Goal: Transaction & Acquisition: Download file/media

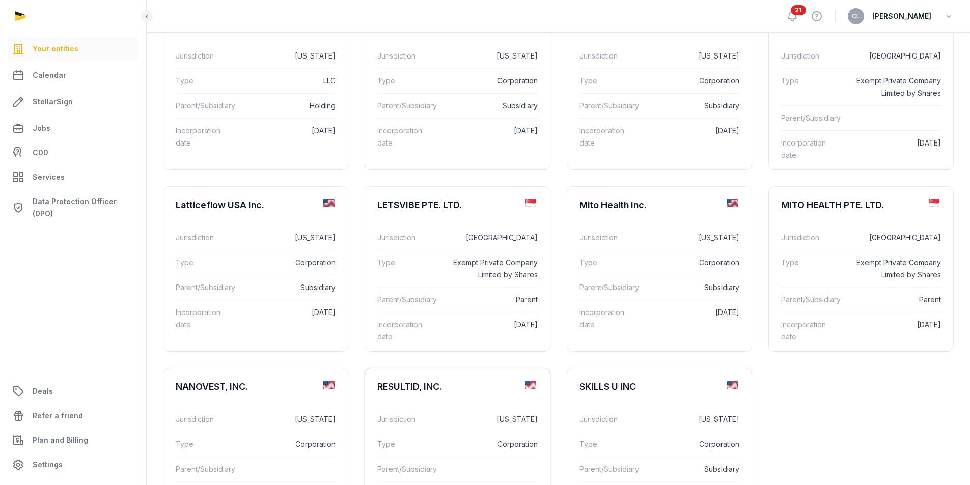
scroll to position [433, 0]
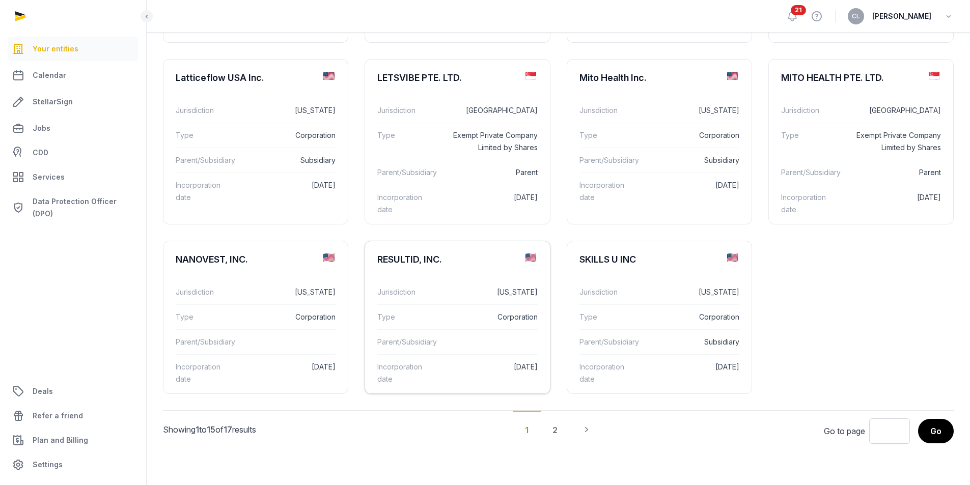
click at [445, 314] on div "Type Corporation" at bounding box center [457, 317] width 160 height 25
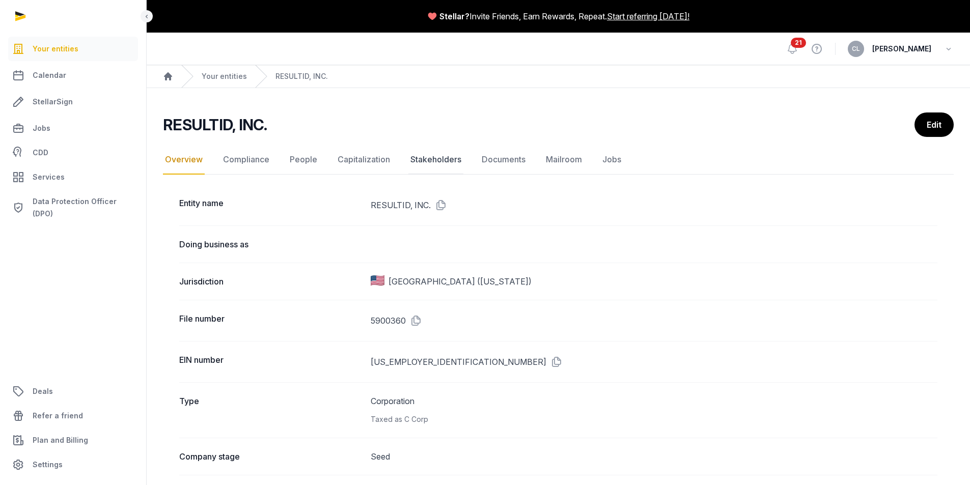
click at [443, 162] on link "Stakeholders" at bounding box center [435, 160] width 55 height 30
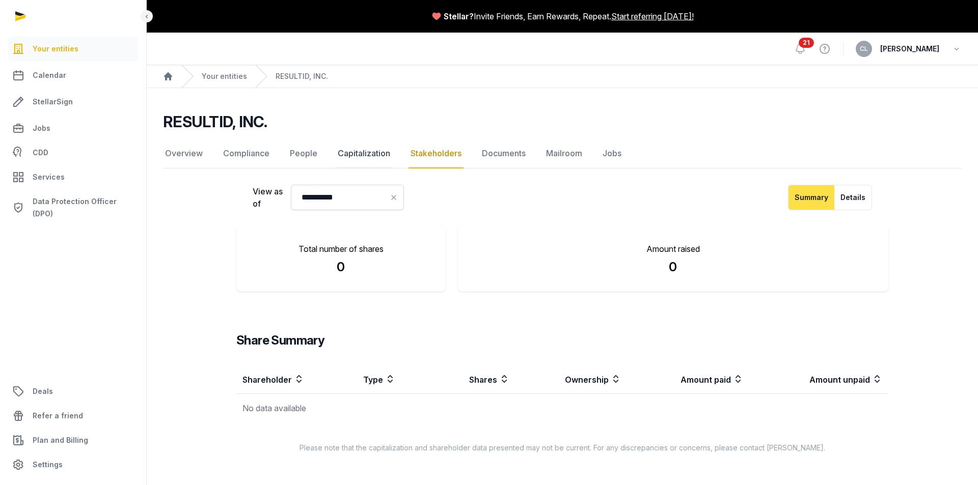
click at [374, 152] on link "Capitalization" at bounding box center [364, 154] width 57 height 30
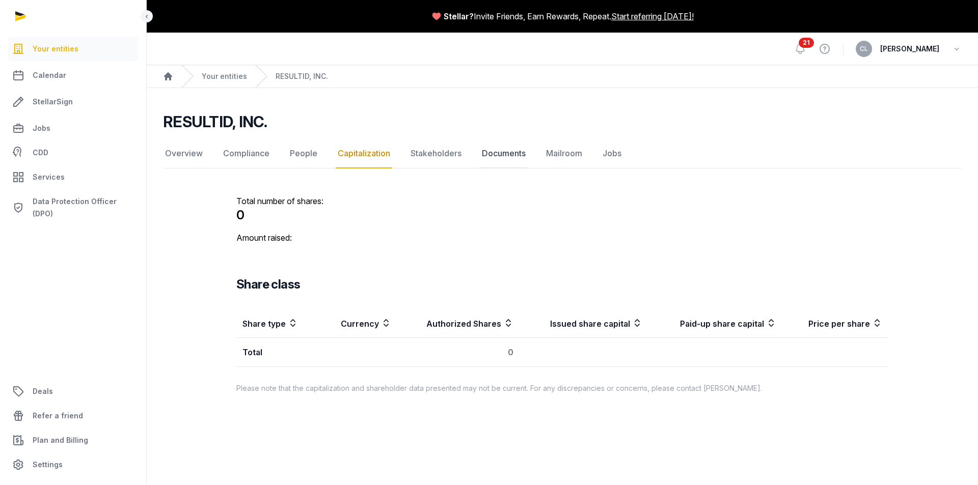
click at [503, 156] on link "Documents" at bounding box center [504, 154] width 48 height 30
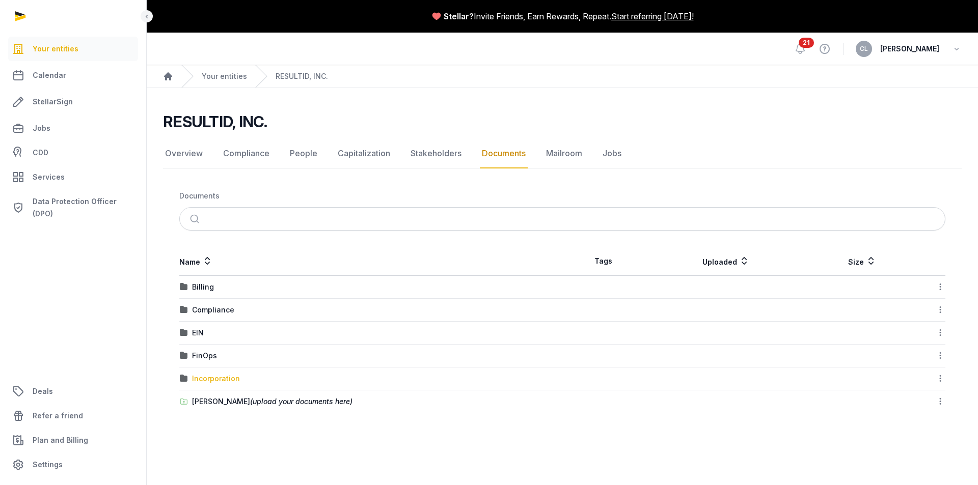
click at [213, 380] on div "Incorporation" at bounding box center [216, 379] width 48 height 10
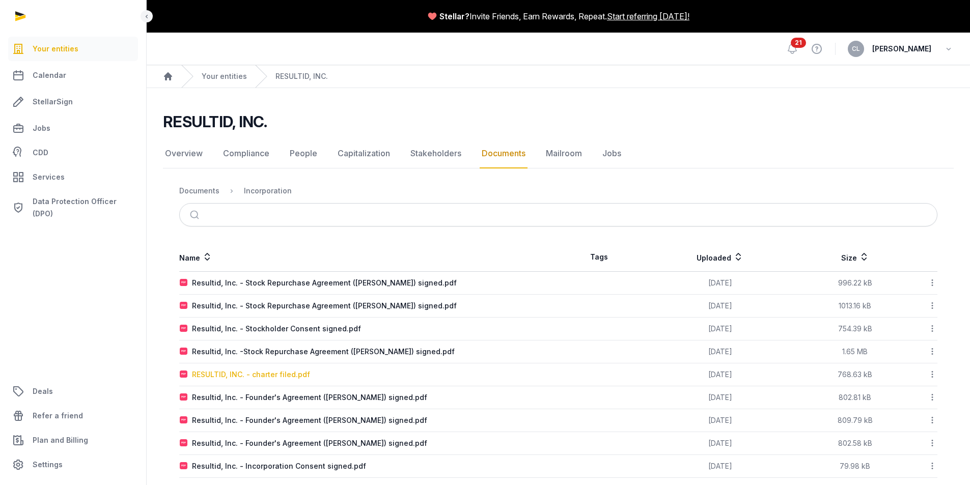
scroll to position [104, 0]
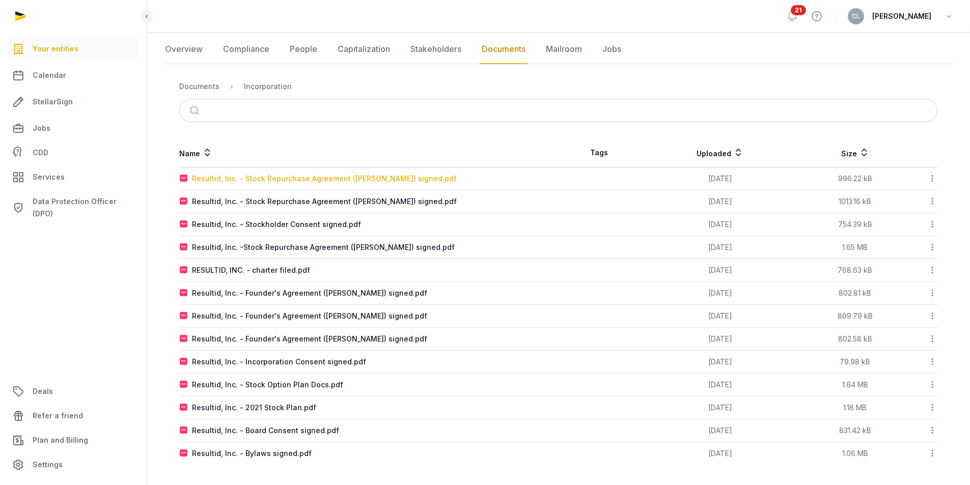
click at [371, 179] on div "Resultid, Inc. - Stock Repurchase Agreement ([PERSON_NAME]) signed.pdf" at bounding box center [324, 179] width 265 height 10
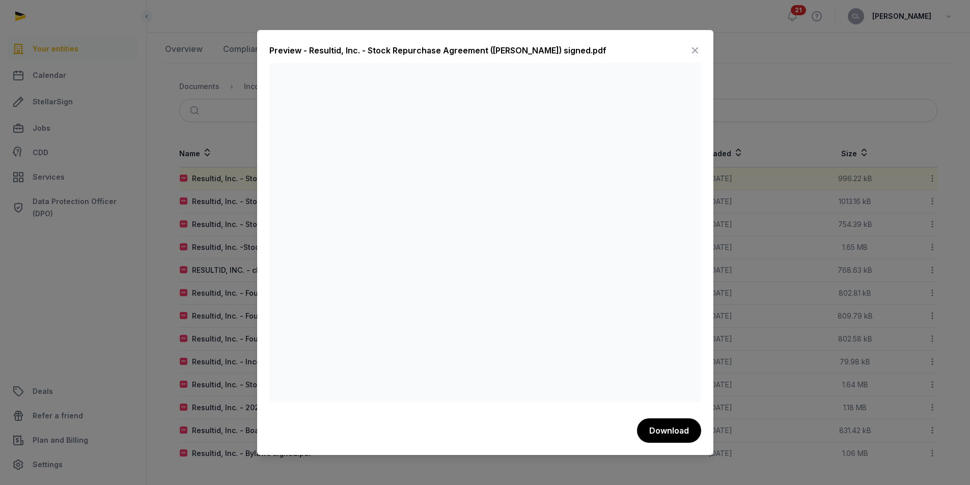
click at [695, 48] on icon at bounding box center [695, 50] width 12 height 16
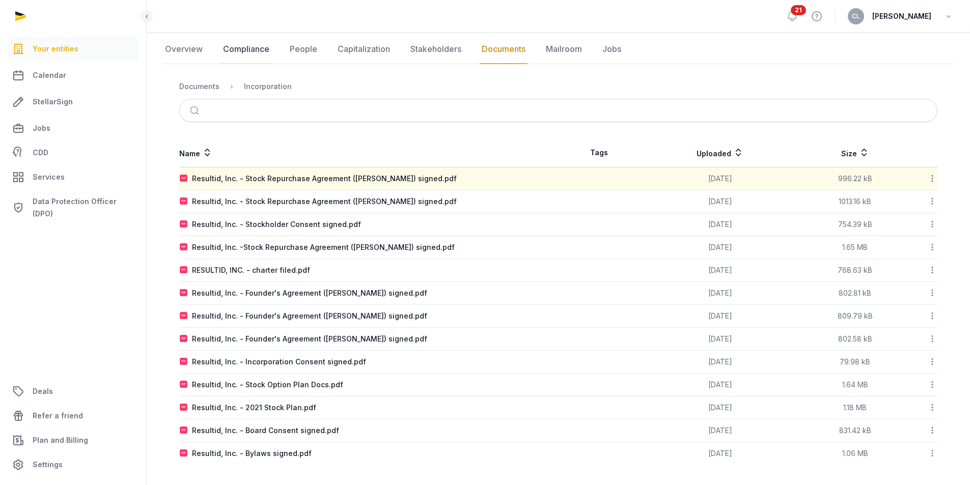
click at [265, 53] on link "Compliance" at bounding box center [246, 50] width 50 height 30
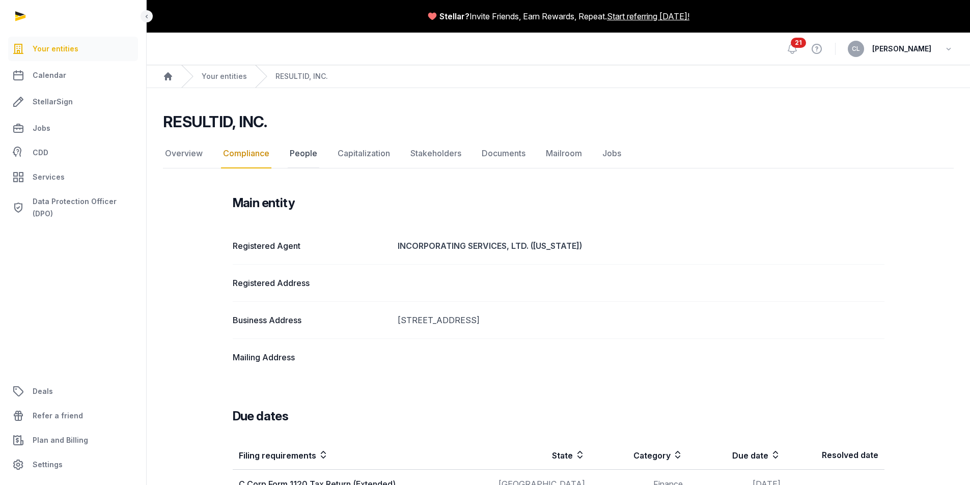
click at [306, 157] on link "People" at bounding box center [304, 154] width 32 height 30
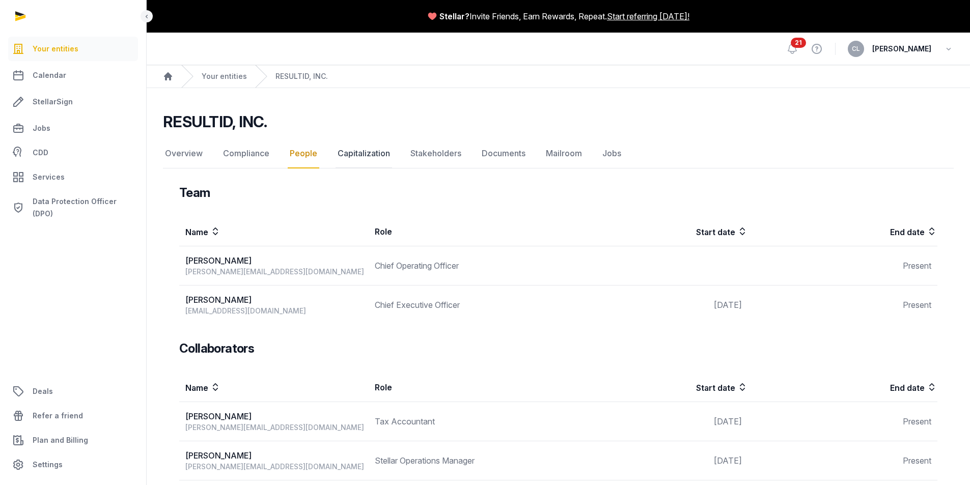
click at [359, 152] on link "Capitalization" at bounding box center [364, 154] width 57 height 30
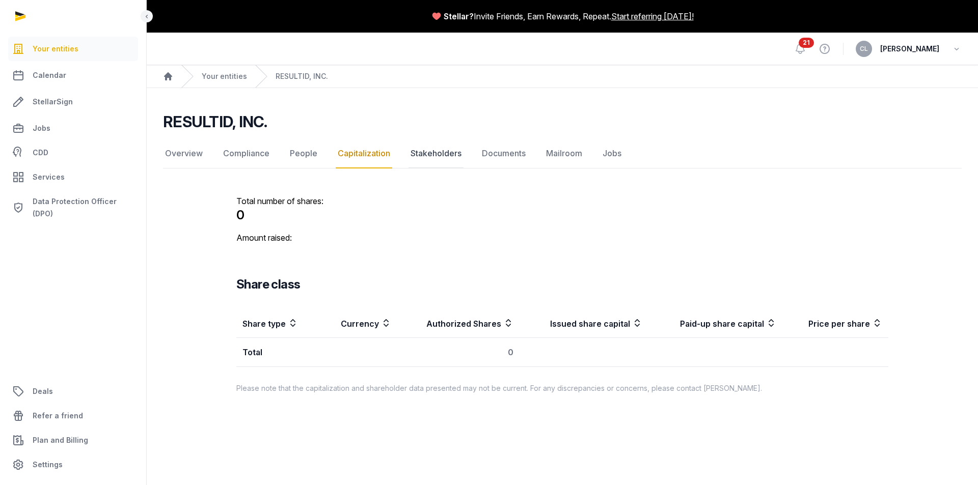
click at [443, 155] on link "Stakeholders" at bounding box center [435, 154] width 55 height 30
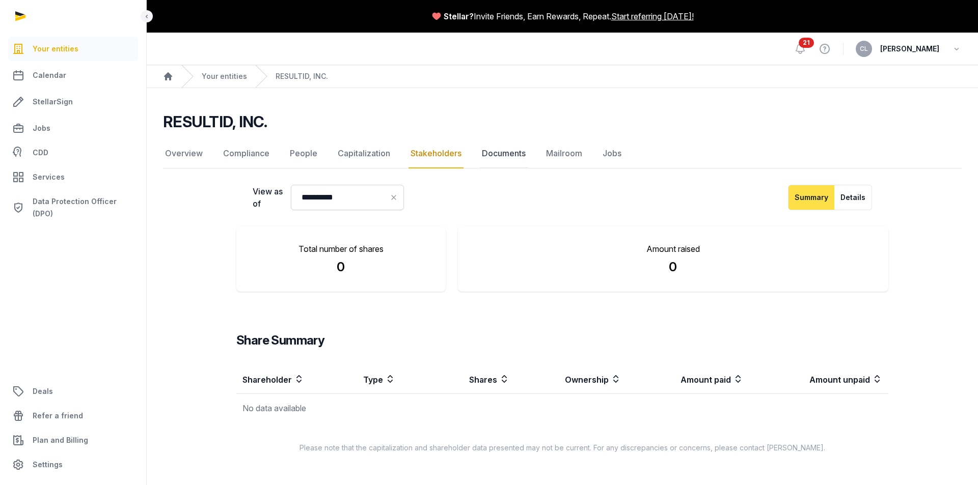
click at [502, 154] on link "Documents" at bounding box center [504, 154] width 48 height 30
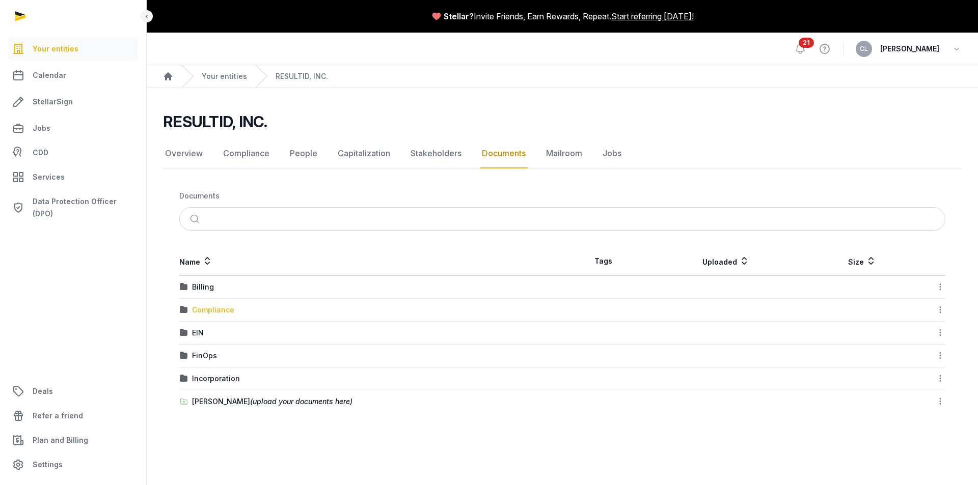
click at [219, 313] on div "Compliance" at bounding box center [213, 310] width 42 height 10
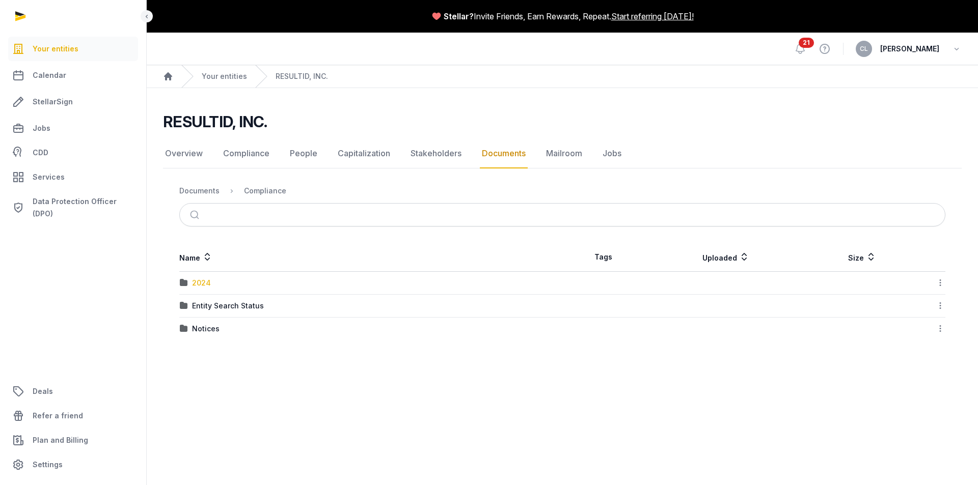
click at [208, 281] on div "2024" at bounding box center [201, 283] width 19 height 10
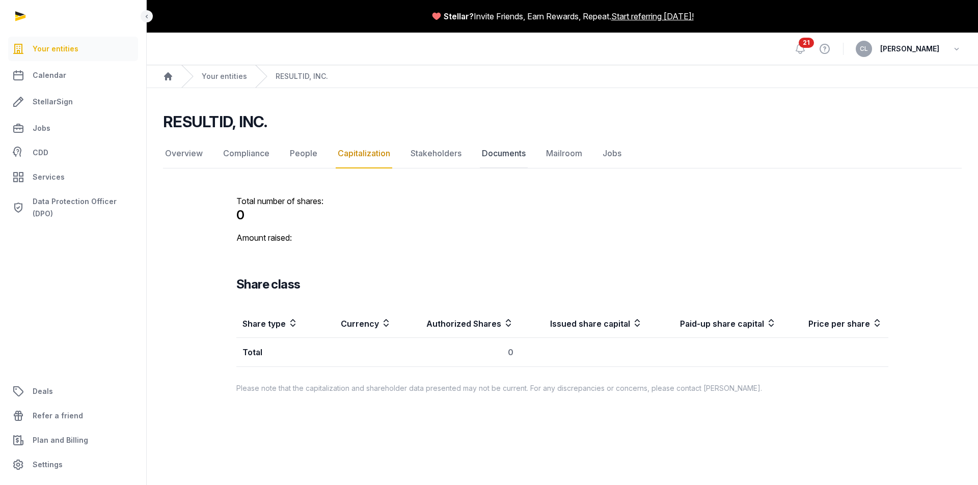
click at [524, 155] on link "Documents" at bounding box center [504, 154] width 48 height 30
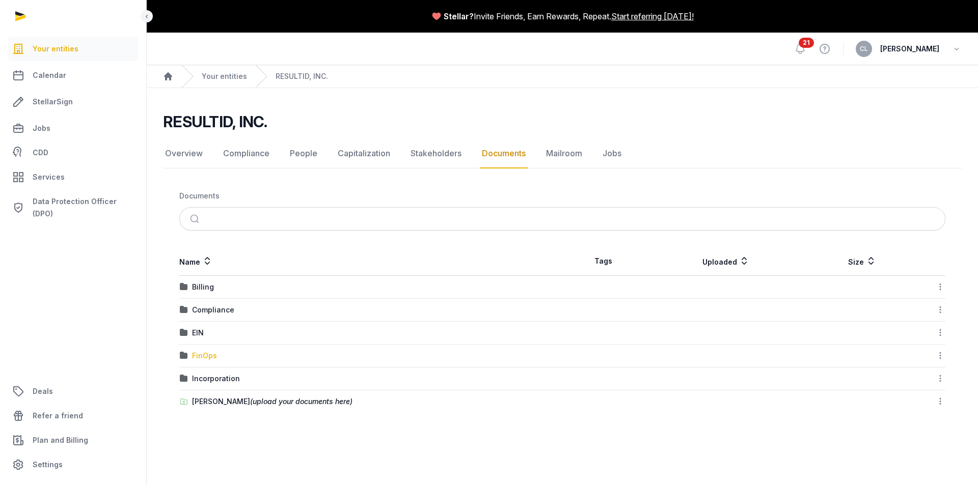
click at [205, 351] on div "FinOps" at bounding box center [204, 356] width 25 height 10
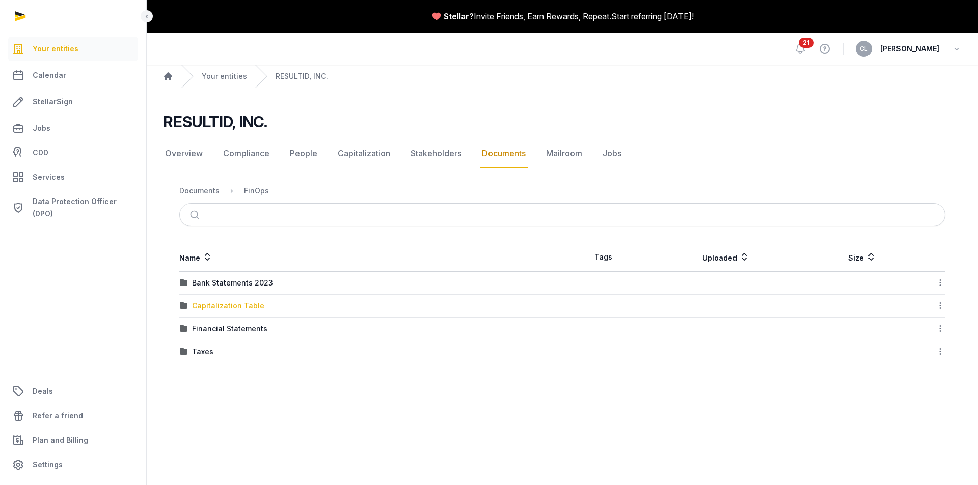
click at [237, 305] on div "Capitalization Table" at bounding box center [228, 306] width 72 height 10
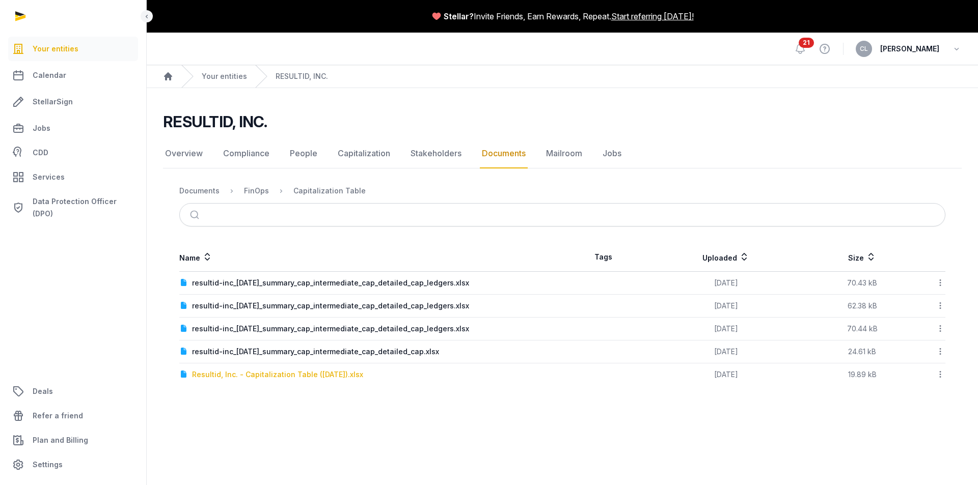
click at [342, 377] on div "Resultid, Inc. - Capitalization Table ([DATE]).xlsx" at bounding box center [277, 375] width 171 height 10
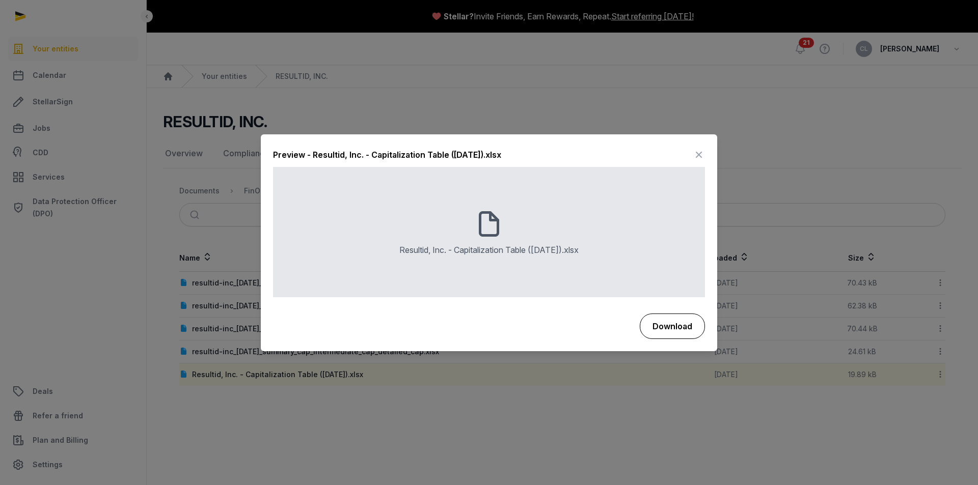
click at [670, 324] on button "Download" at bounding box center [672, 326] width 65 height 25
click at [698, 152] on icon at bounding box center [699, 155] width 12 height 16
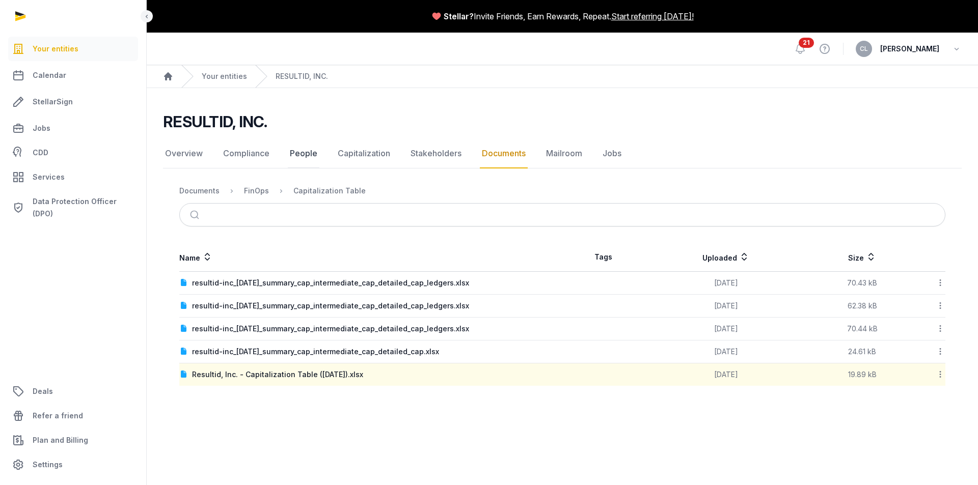
click at [288, 154] on link "People" at bounding box center [304, 154] width 32 height 30
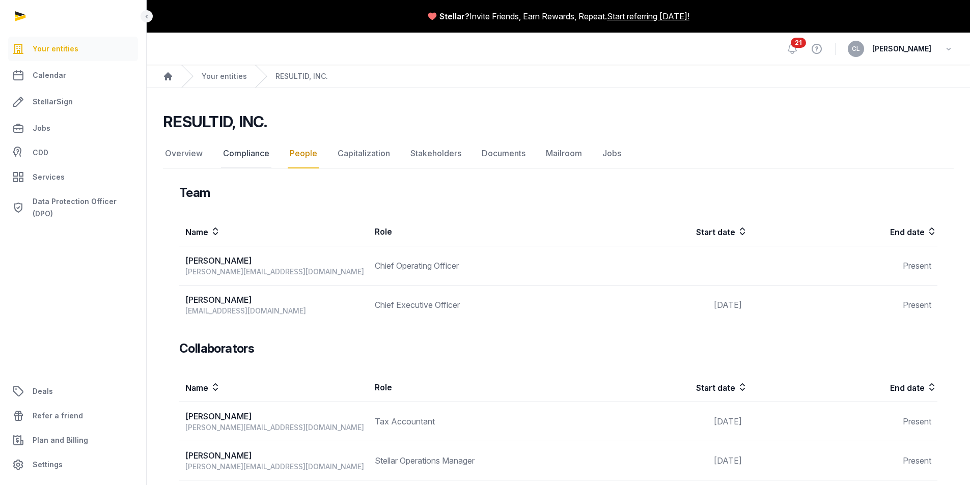
click at [233, 149] on link "Compliance" at bounding box center [246, 154] width 50 height 30
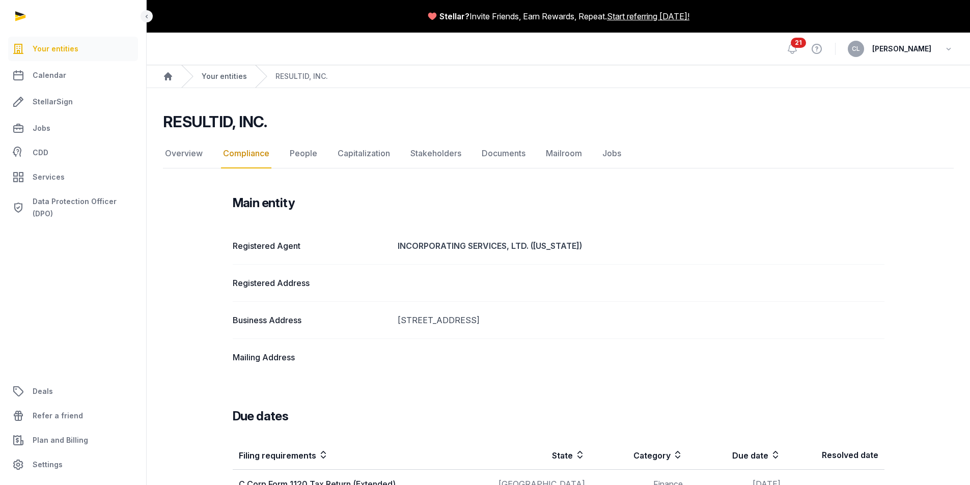
click at [231, 79] on link "Your entities" at bounding box center [224, 76] width 45 height 10
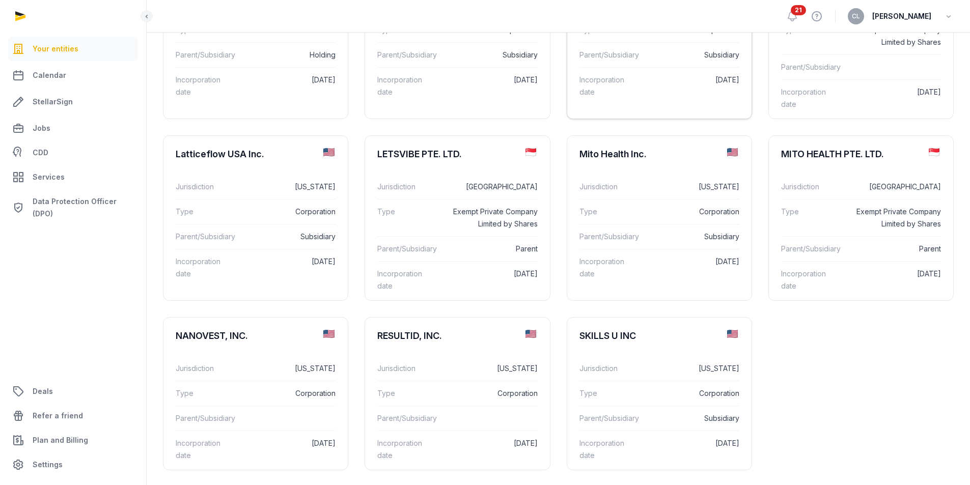
scroll to position [433, 0]
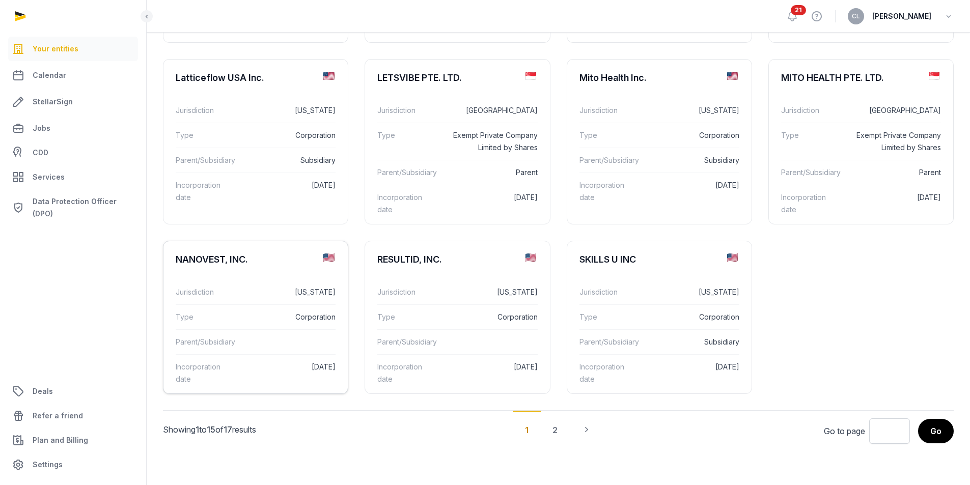
click at [263, 279] on dl "Jurisdiction [US_STATE] Type Corporation Parent/Subsidiary Incorporation date […" at bounding box center [255, 336] width 184 height 128
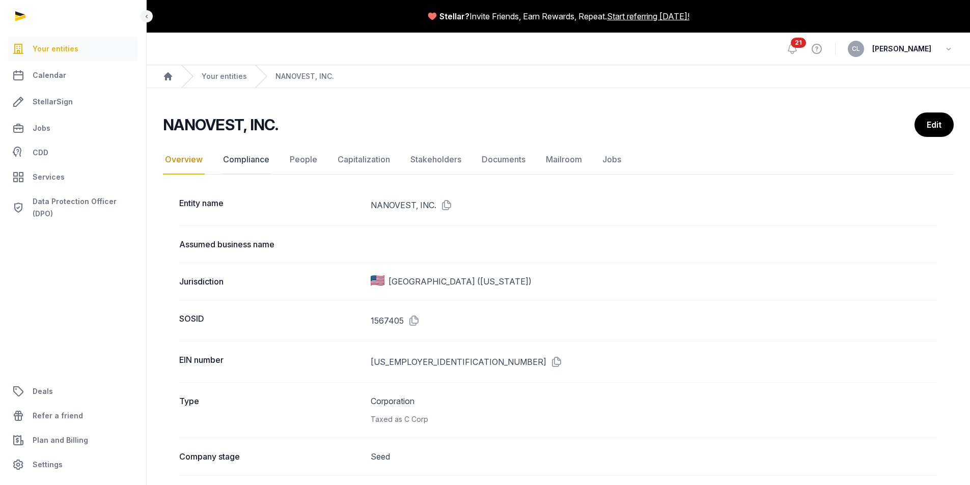
click at [265, 166] on link "Compliance" at bounding box center [246, 160] width 50 height 30
